Goal: Check status: Check status

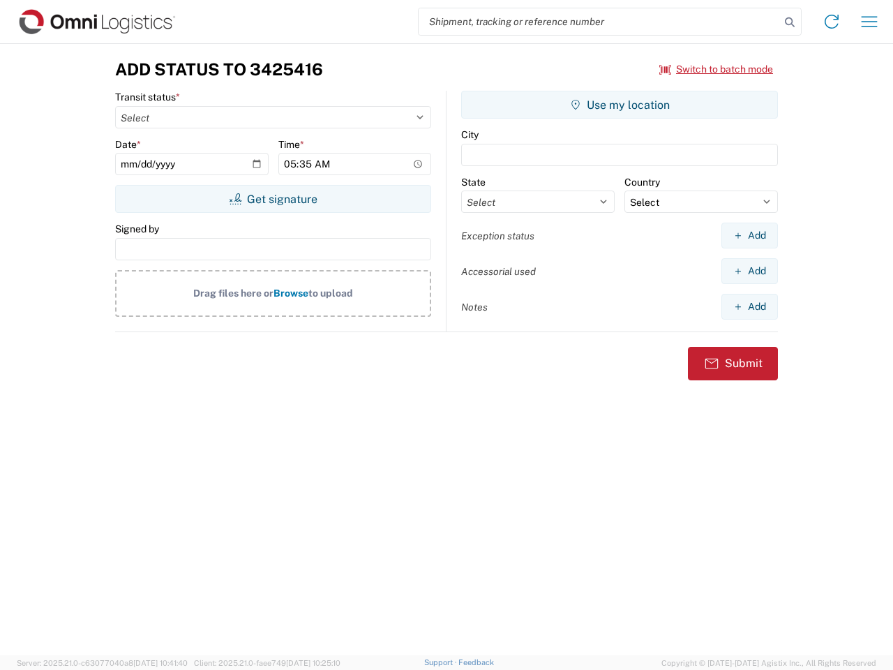
click at [600, 22] on input "search" at bounding box center [600, 21] width 362 height 27
click at [790, 22] on icon at bounding box center [790, 23] width 20 height 20
click at [832, 22] on icon at bounding box center [832, 21] width 22 height 22
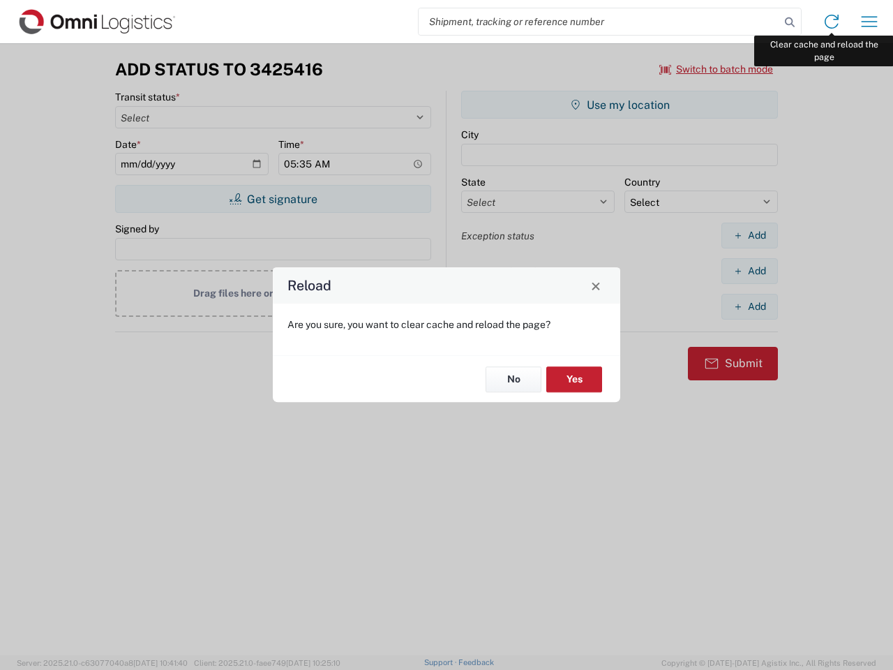
click at [870, 22] on div "Reload Are you sure, you want to clear cache and reload the page? No Yes" at bounding box center [446, 335] width 893 height 670
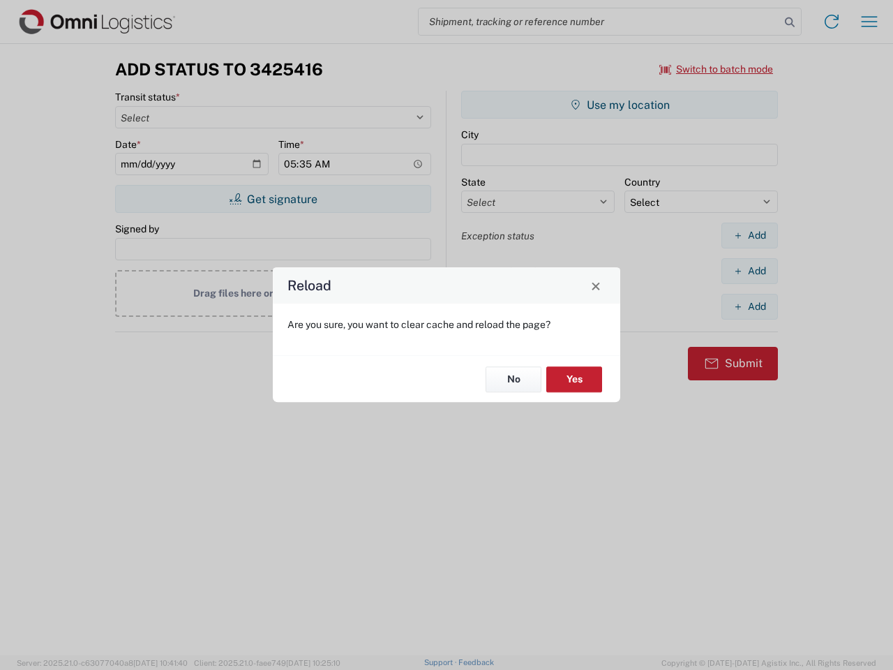
click at [717, 69] on div "Reload Are you sure, you want to clear cache and reload the page? No Yes" at bounding box center [446, 335] width 893 height 670
click at [273, 199] on div "Reload Are you sure, you want to clear cache and reload the page? No Yes" at bounding box center [446, 335] width 893 height 670
click at [620, 105] on div "Reload Are you sure, you want to clear cache and reload the page? No Yes" at bounding box center [446, 335] width 893 height 670
click at [750, 235] on div "Reload Are you sure, you want to clear cache and reload the page? No Yes" at bounding box center [446, 335] width 893 height 670
click at [750, 271] on div "Reload Are you sure, you want to clear cache and reload the page? No Yes" at bounding box center [446, 335] width 893 height 670
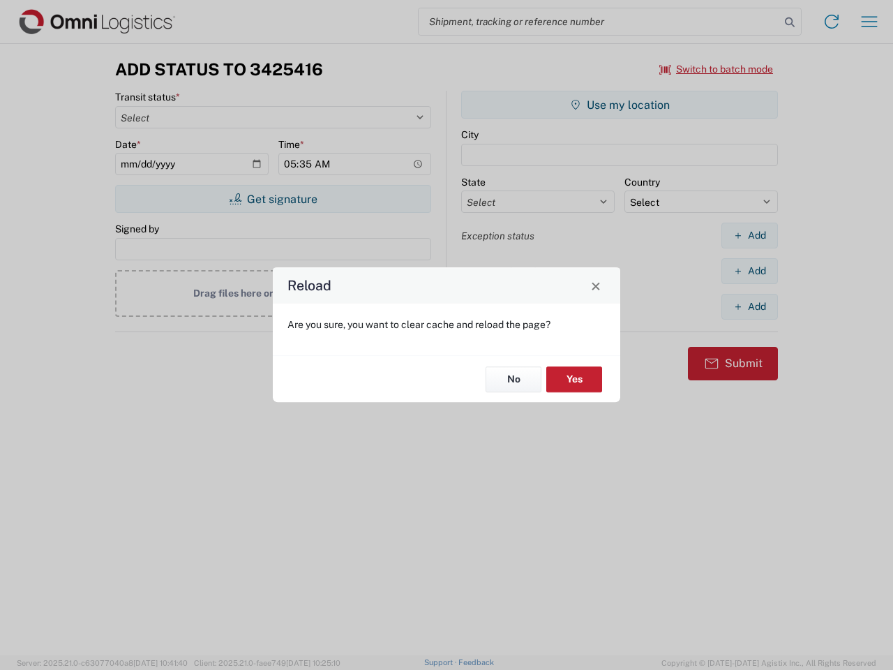
click at [750, 306] on div "Reload Are you sure, you want to clear cache and reload the page? No Yes" at bounding box center [446, 335] width 893 height 670
